Goal: Task Accomplishment & Management: Use online tool/utility

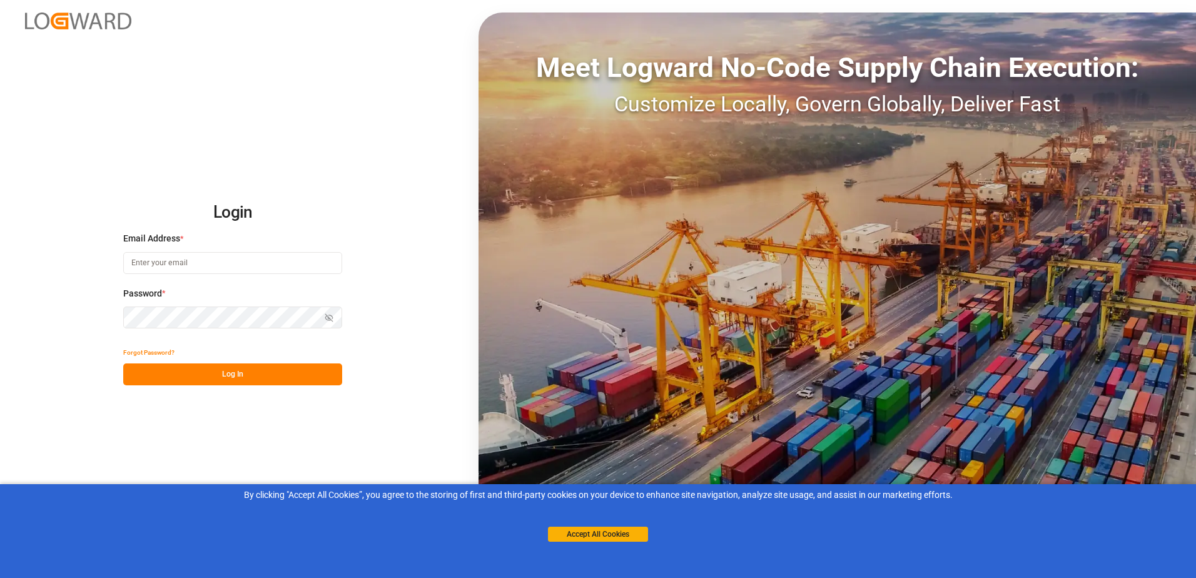
type input "[PERSON_NAME][EMAIL_ADDRESS][PERSON_NAME][DOMAIN_NAME]"
drag, startPoint x: 0, startPoint y: 0, endPoint x: 602, endPoint y: 536, distance: 805.6
click at [602, 536] on button "Accept All Cookies" at bounding box center [598, 534] width 100 height 15
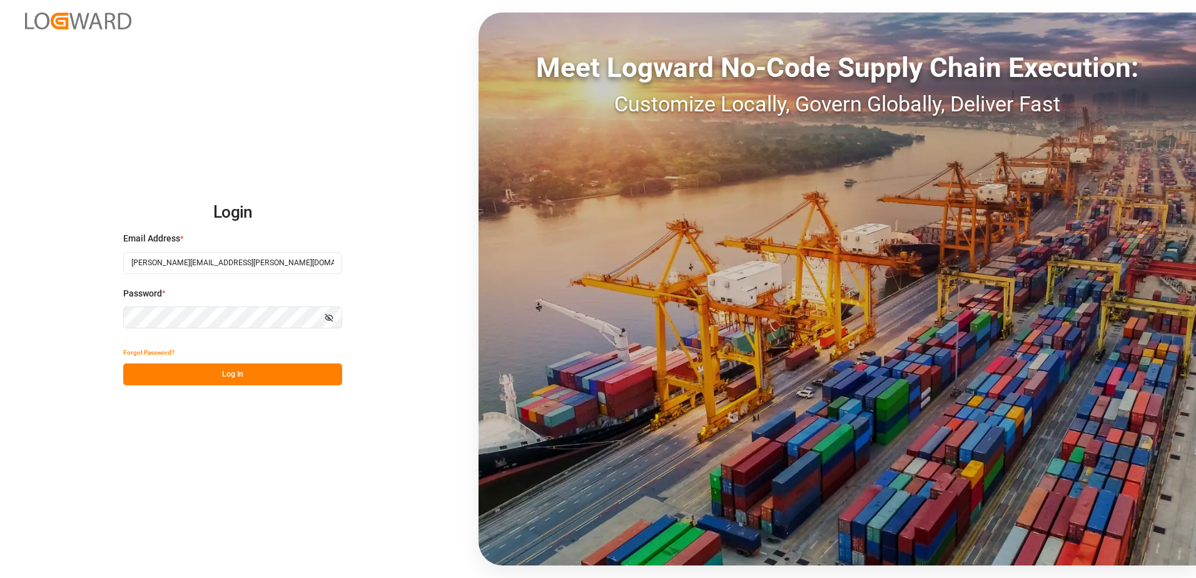
click at [187, 374] on button "Log In" at bounding box center [232, 374] width 219 height 22
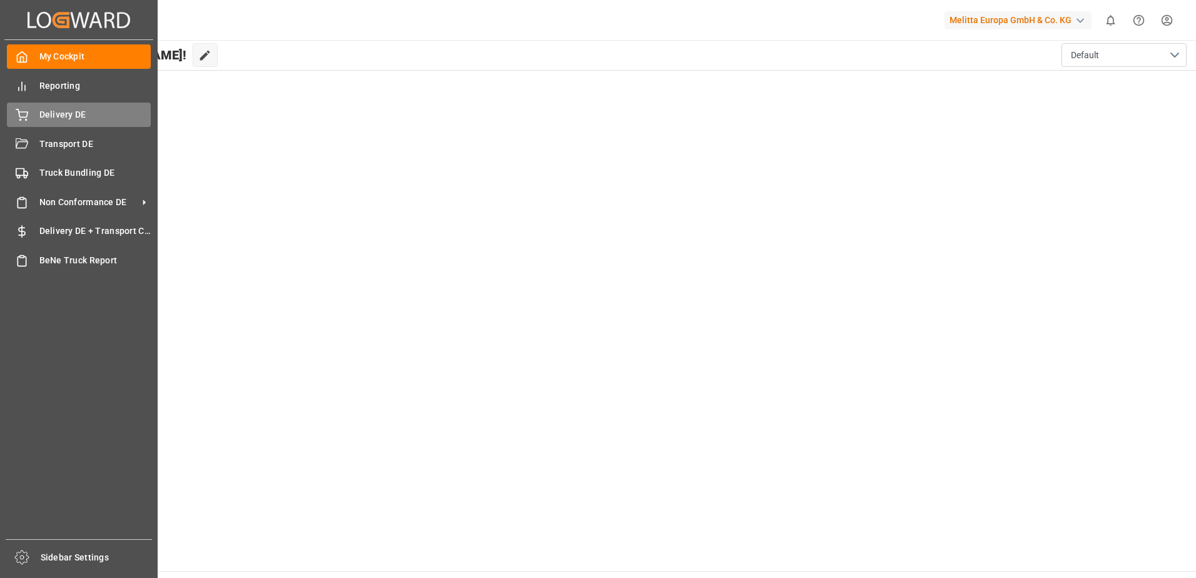
click at [24, 115] on icon at bounding box center [22, 115] width 13 height 13
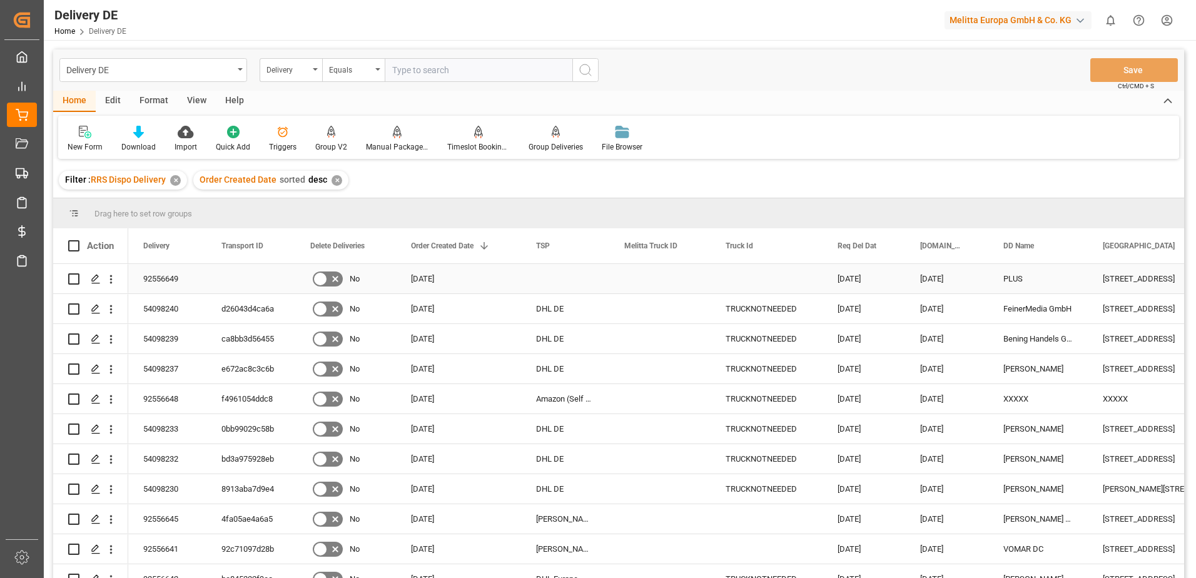
click at [71, 280] on input "Press Space to toggle row selection (unchecked)" at bounding box center [73, 278] width 11 height 11
checkbox input "true"
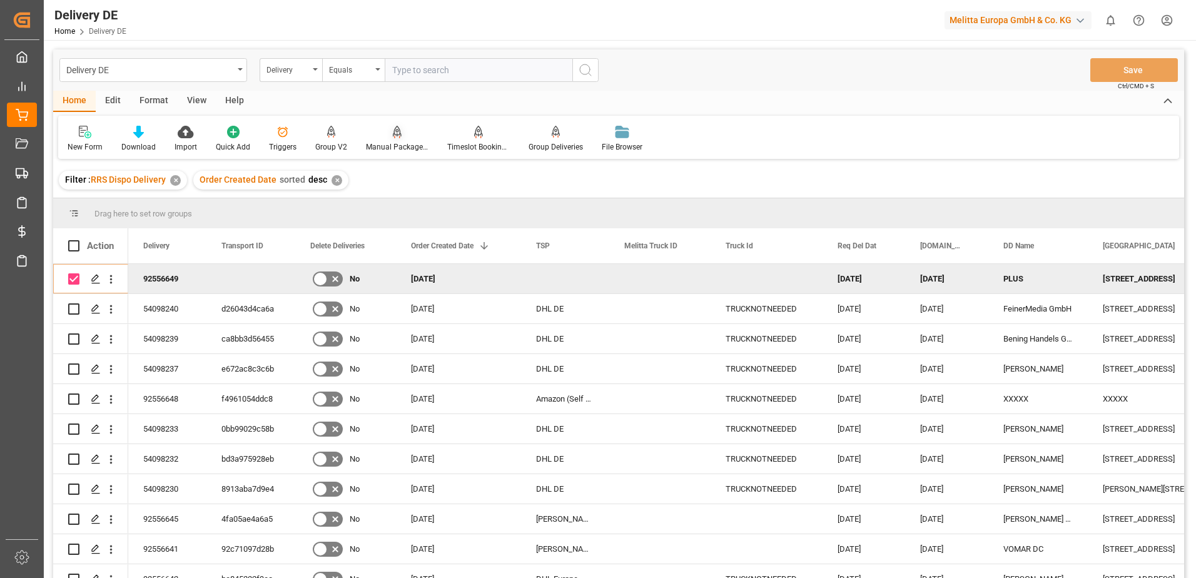
click at [381, 143] on div "Manual Package TypeDetermination" at bounding box center [397, 146] width 63 height 11
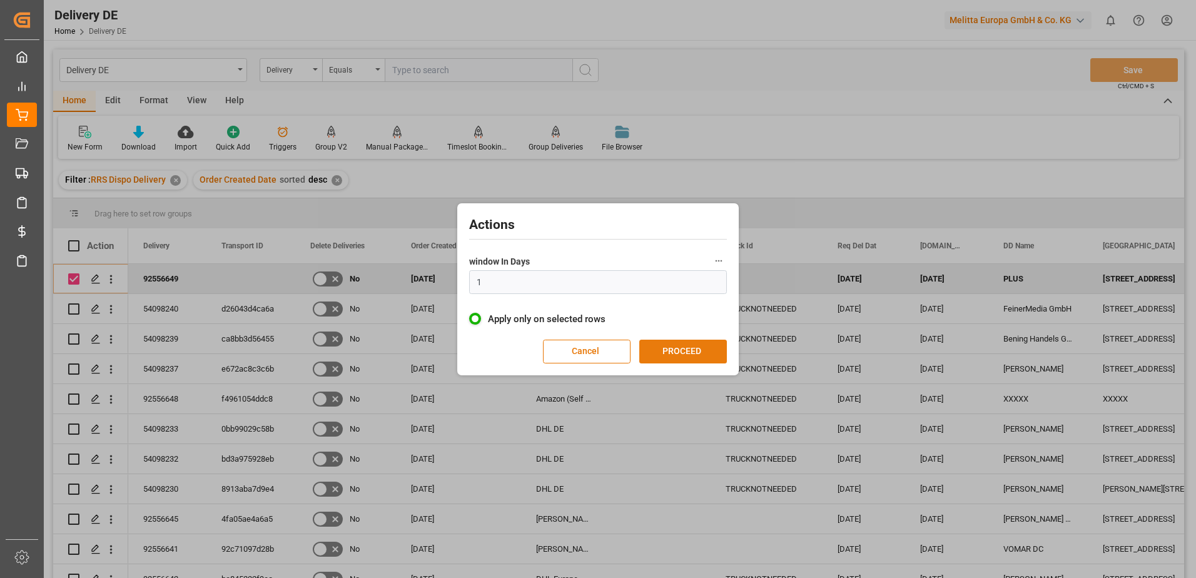
click at [697, 347] on button "PROCEED" at bounding box center [683, 352] width 88 height 24
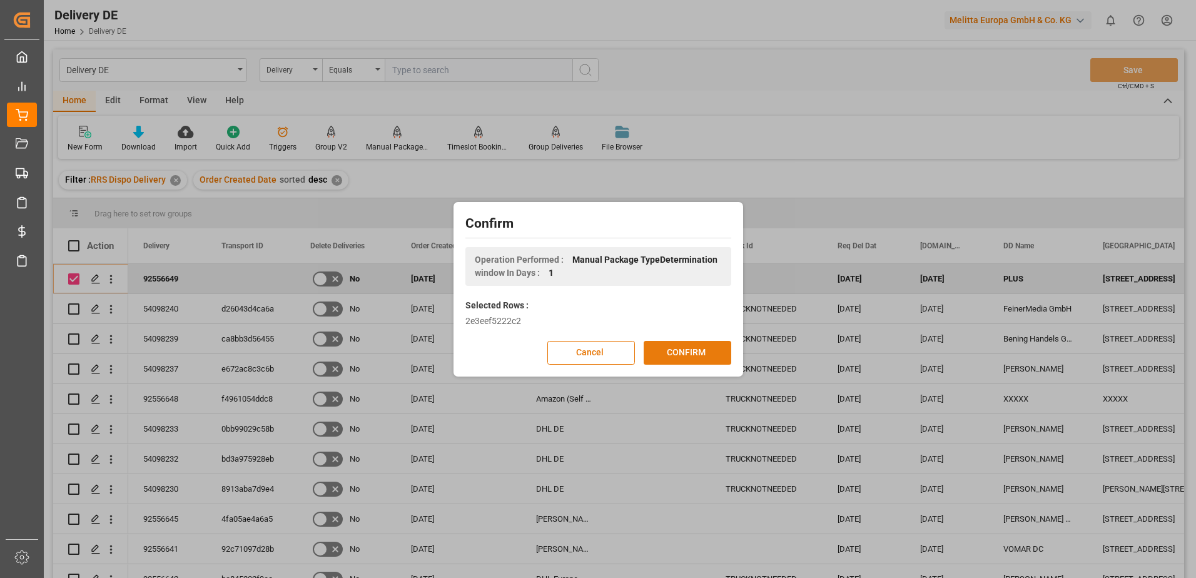
click at [697, 346] on button "CONFIRM" at bounding box center [687, 353] width 88 height 24
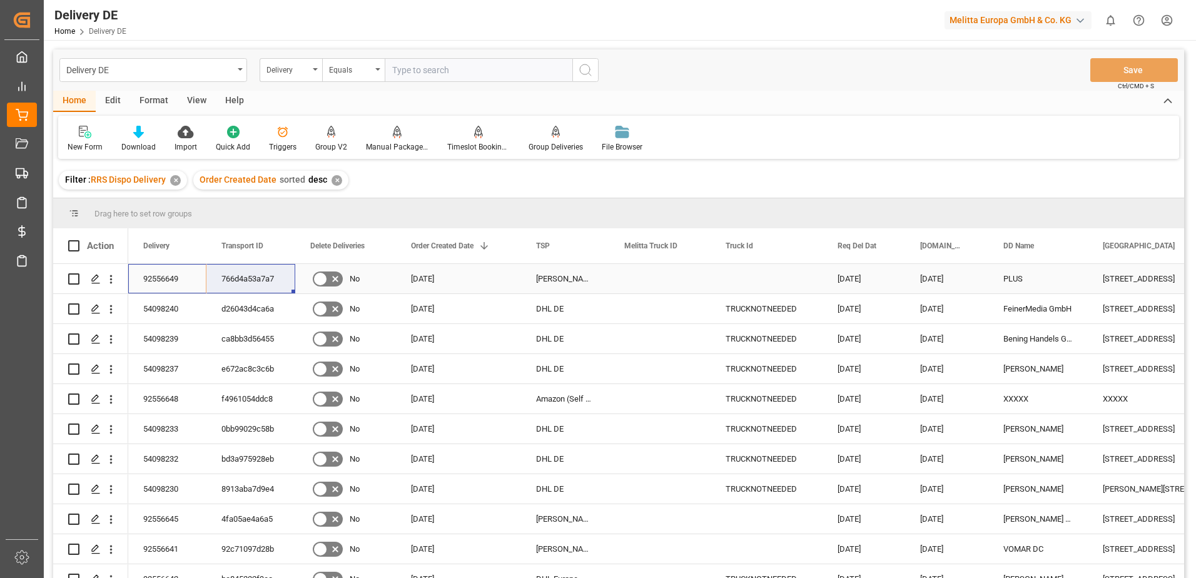
drag, startPoint x: 158, startPoint y: 275, endPoint x: 224, endPoint y: 275, distance: 66.3
click at [1164, 22] on html "Created by potrace 1.15, written by [PERSON_NAME] [DATE]-[DATE] Created by potr…" at bounding box center [598, 289] width 1196 height 578
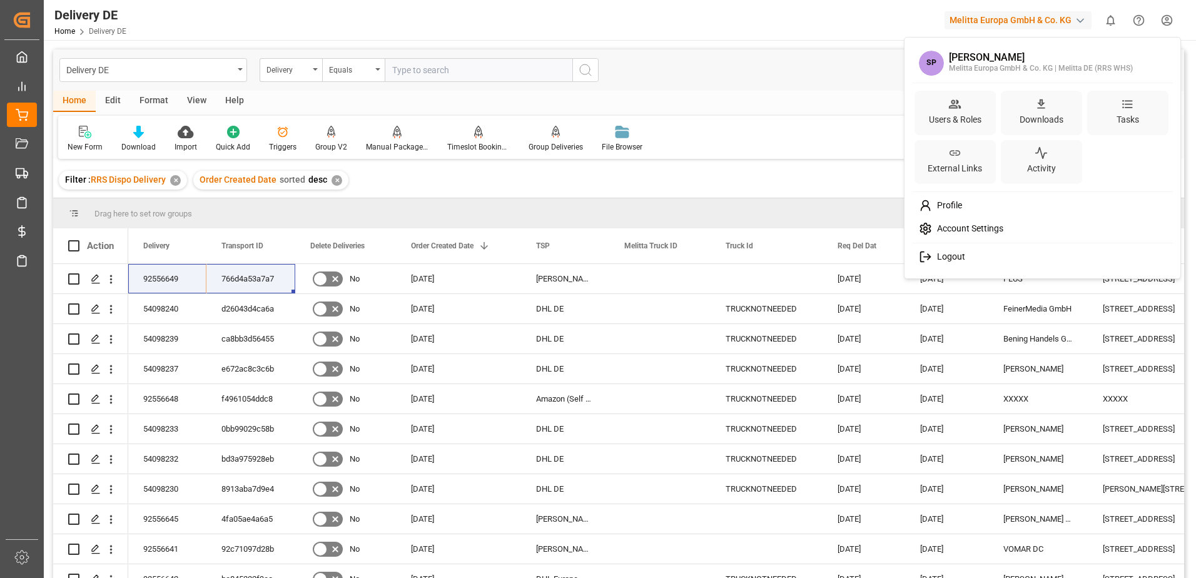
click at [954, 254] on span "Logout" at bounding box center [948, 256] width 33 height 11
